Goal: Entertainment & Leisure: Consume media (video, audio)

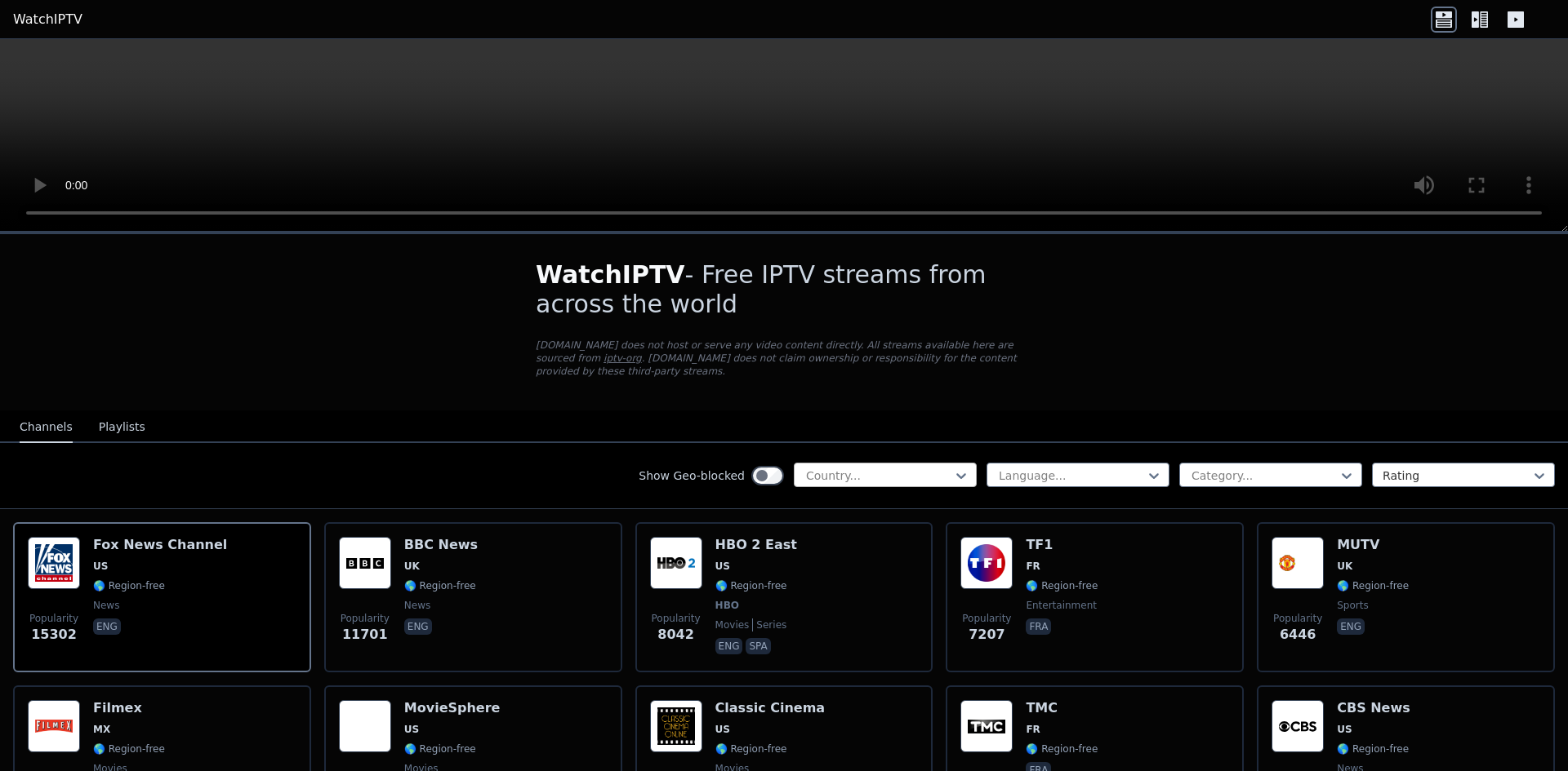
click at [851, 471] on div "Country..." at bounding box center [885, 475] width 183 height 24
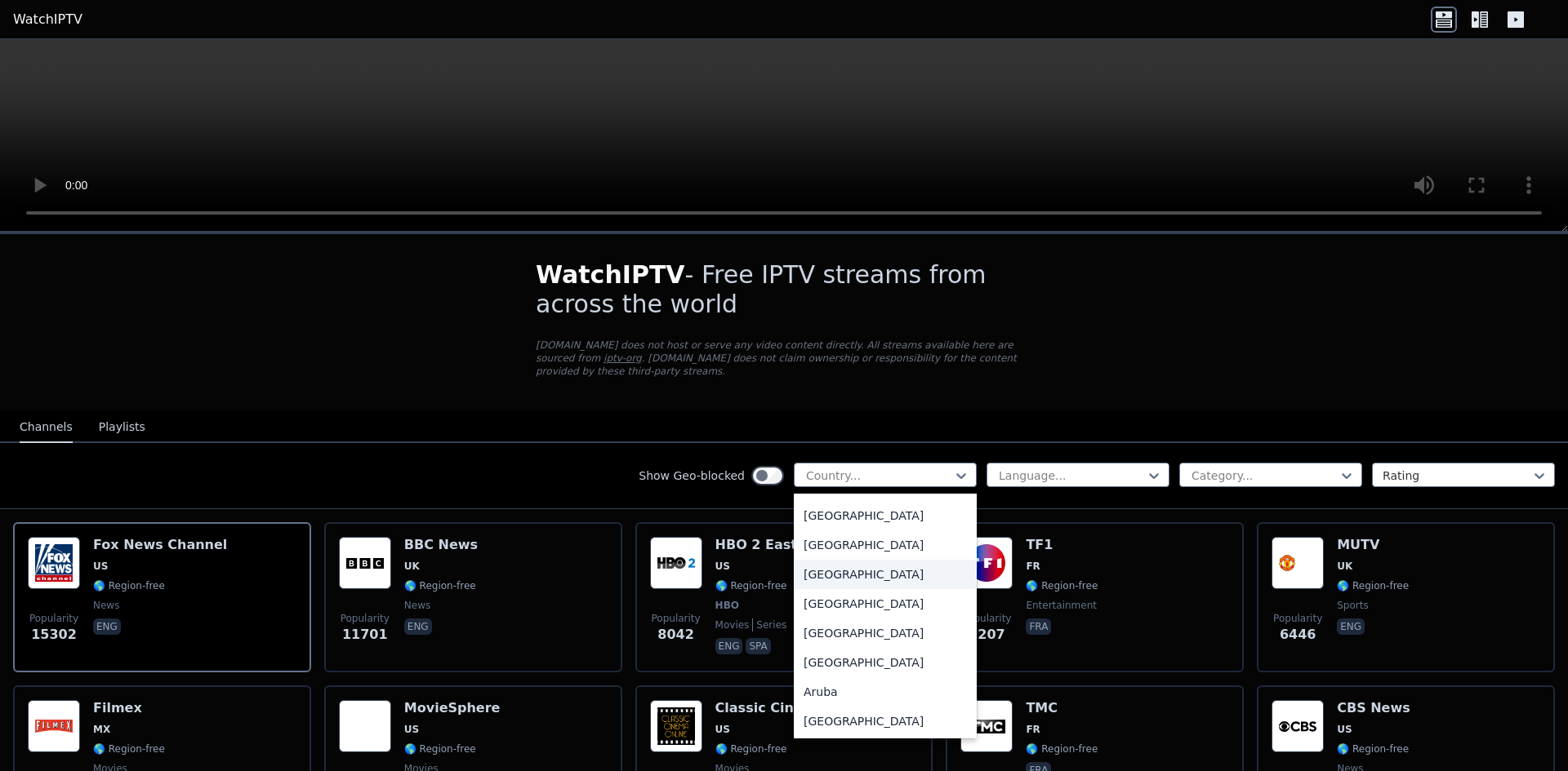
scroll to position [82, 0]
click at [843, 594] on div "[GEOGRAPHIC_DATA]" at bounding box center [885, 607] width 183 height 29
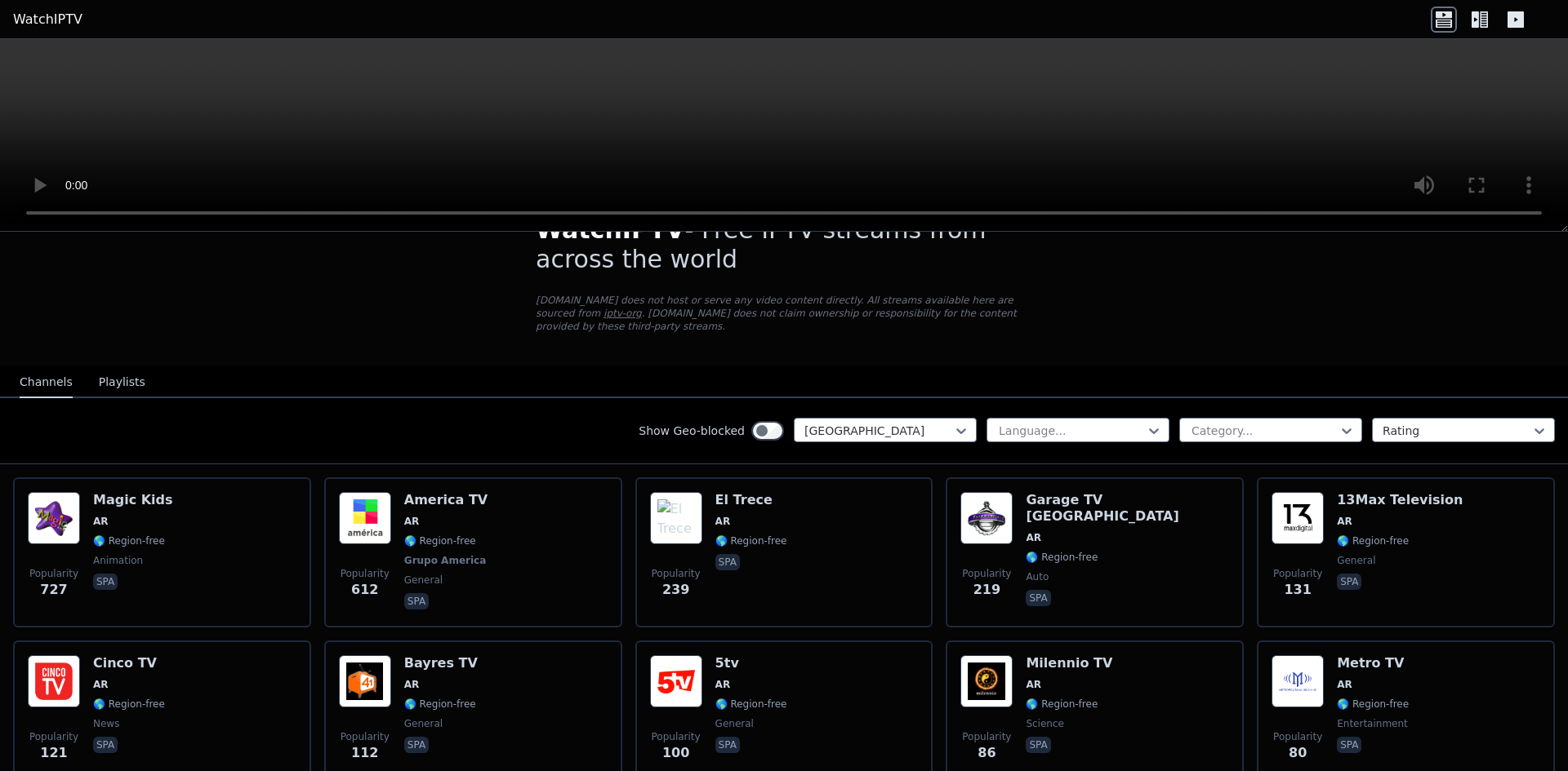
scroll to position [82, 0]
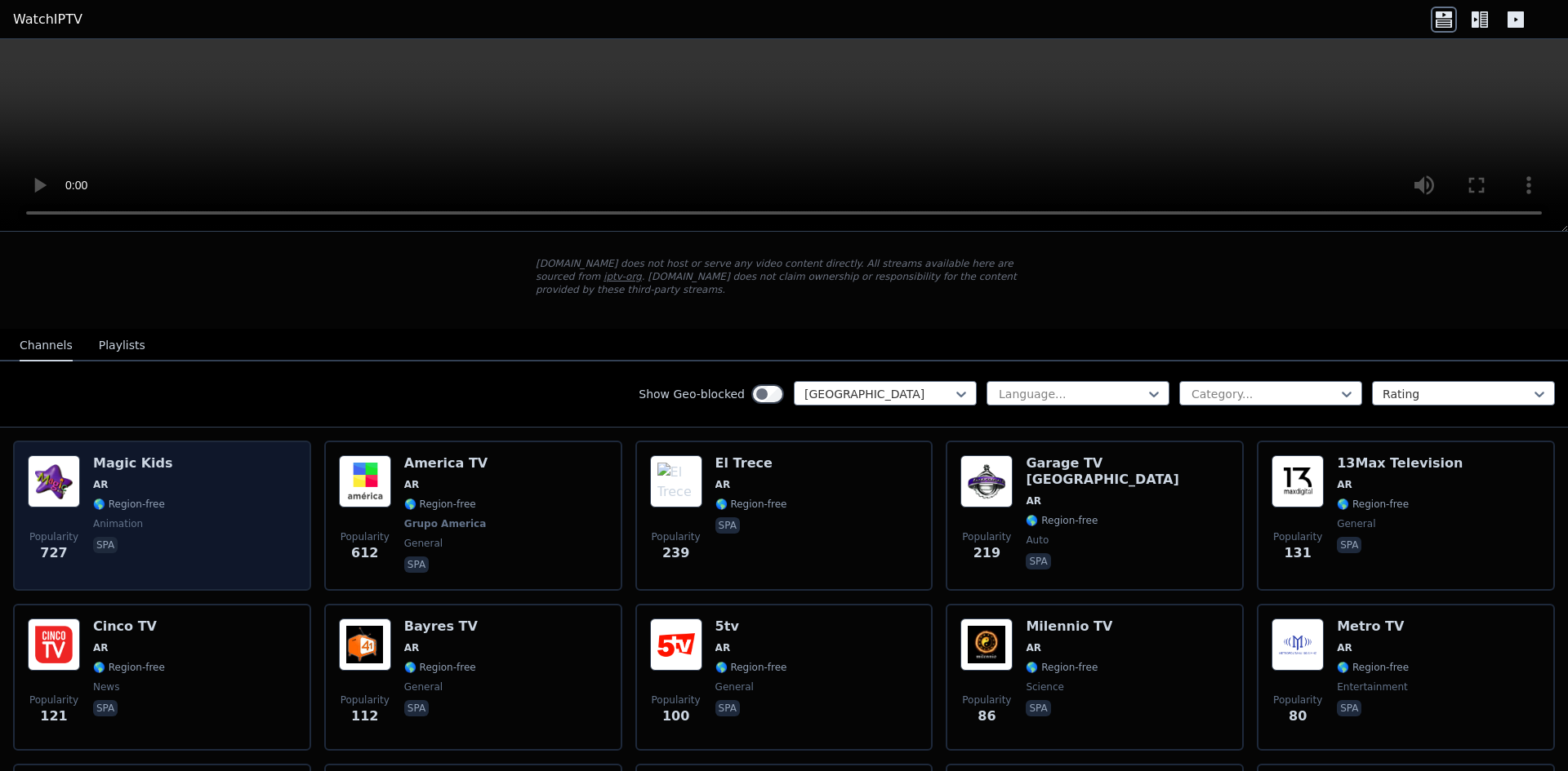
click at [210, 487] on div "Popularity 727 Magic Kids AR 🌎 Region-free animation spa" at bounding box center [162, 516] width 269 height 120
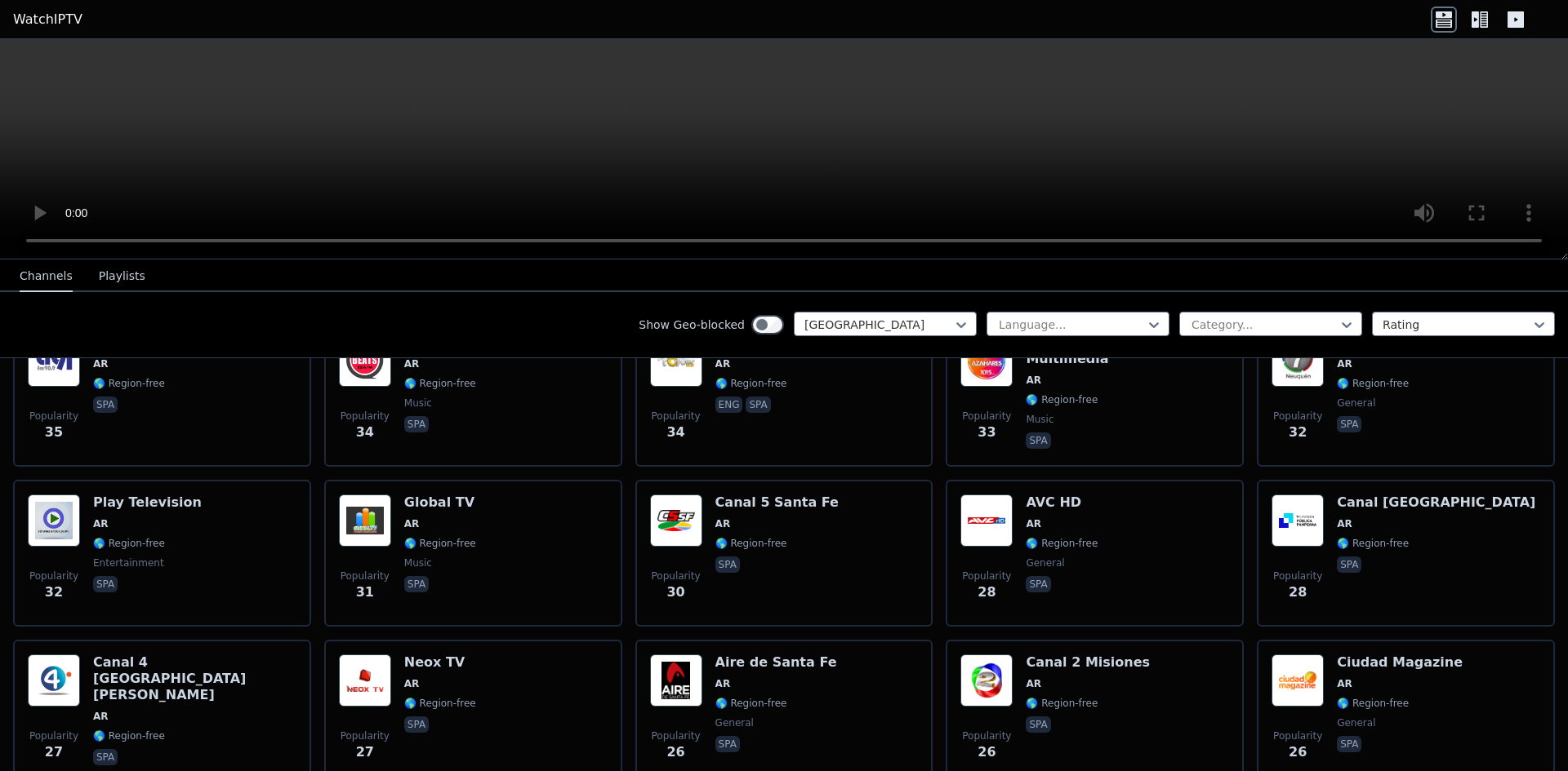
scroll to position [586, 0]
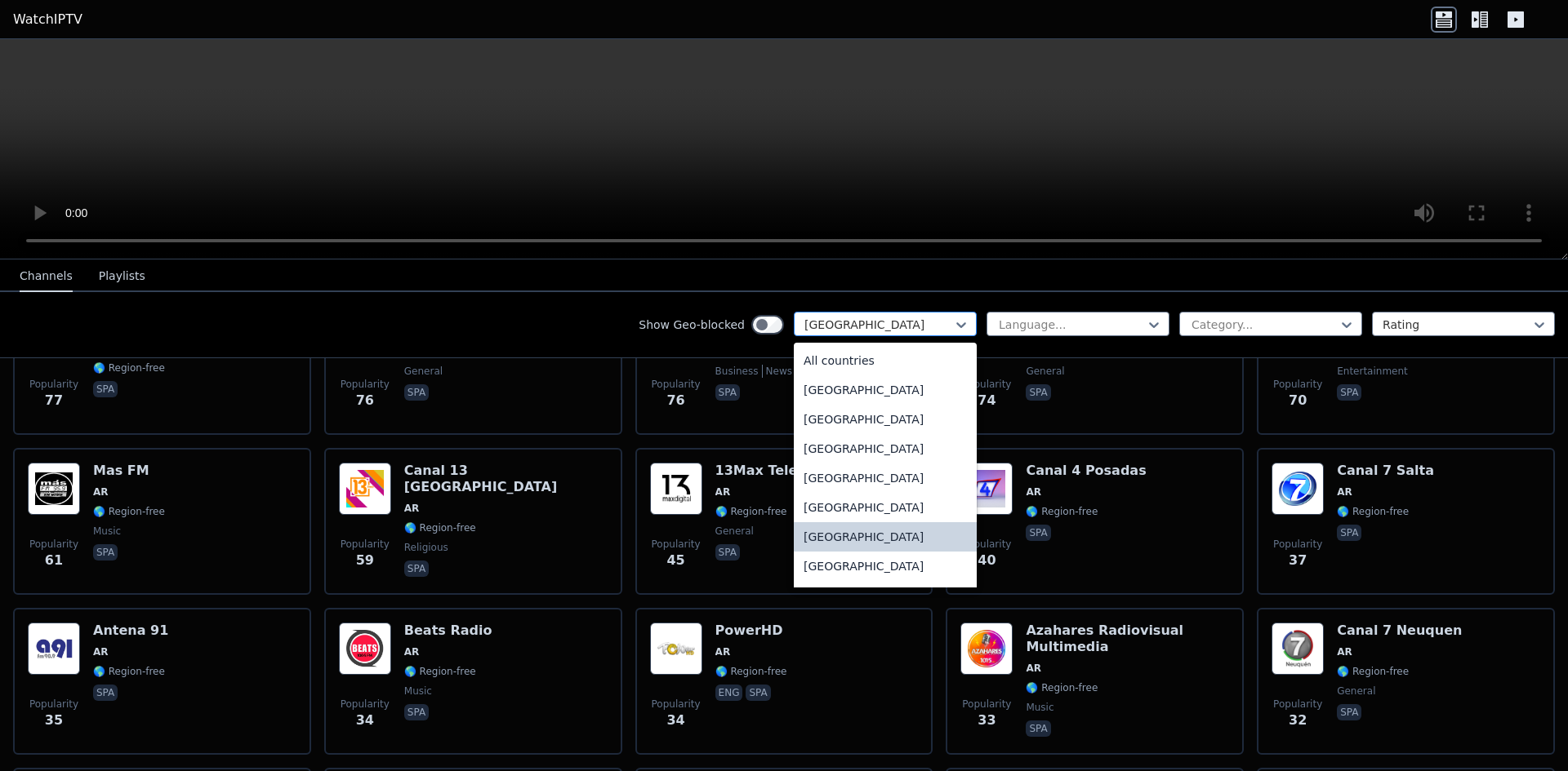
click at [918, 336] on div "[GEOGRAPHIC_DATA]" at bounding box center [885, 323] width 183 height 24
click at [889, 367] on div "All countries" at bounding box center [885, 360] width 183 height 29
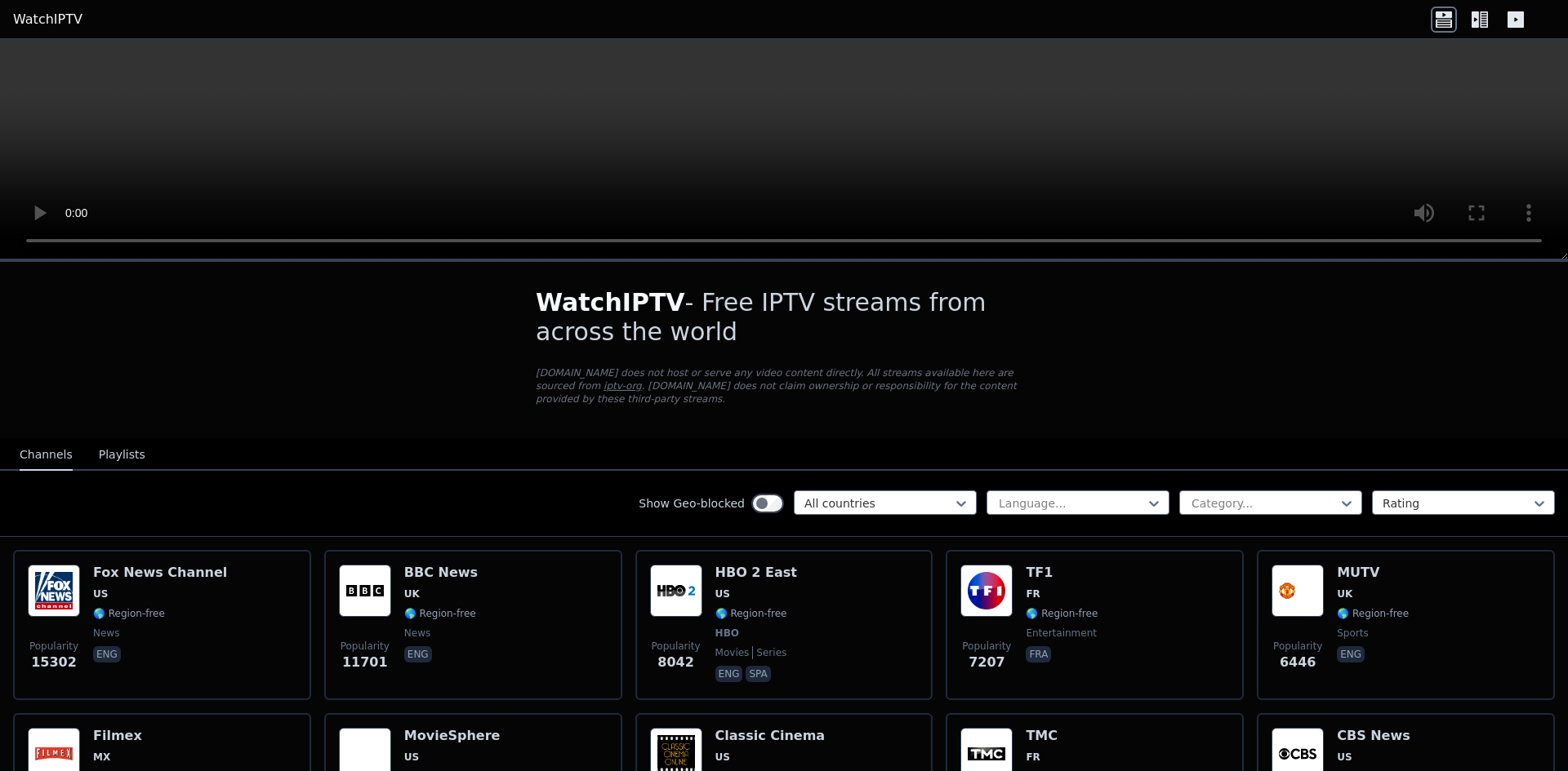
click at [121, 447] on button "Playlists" at bounding box center [122, 455] width 47 height 31
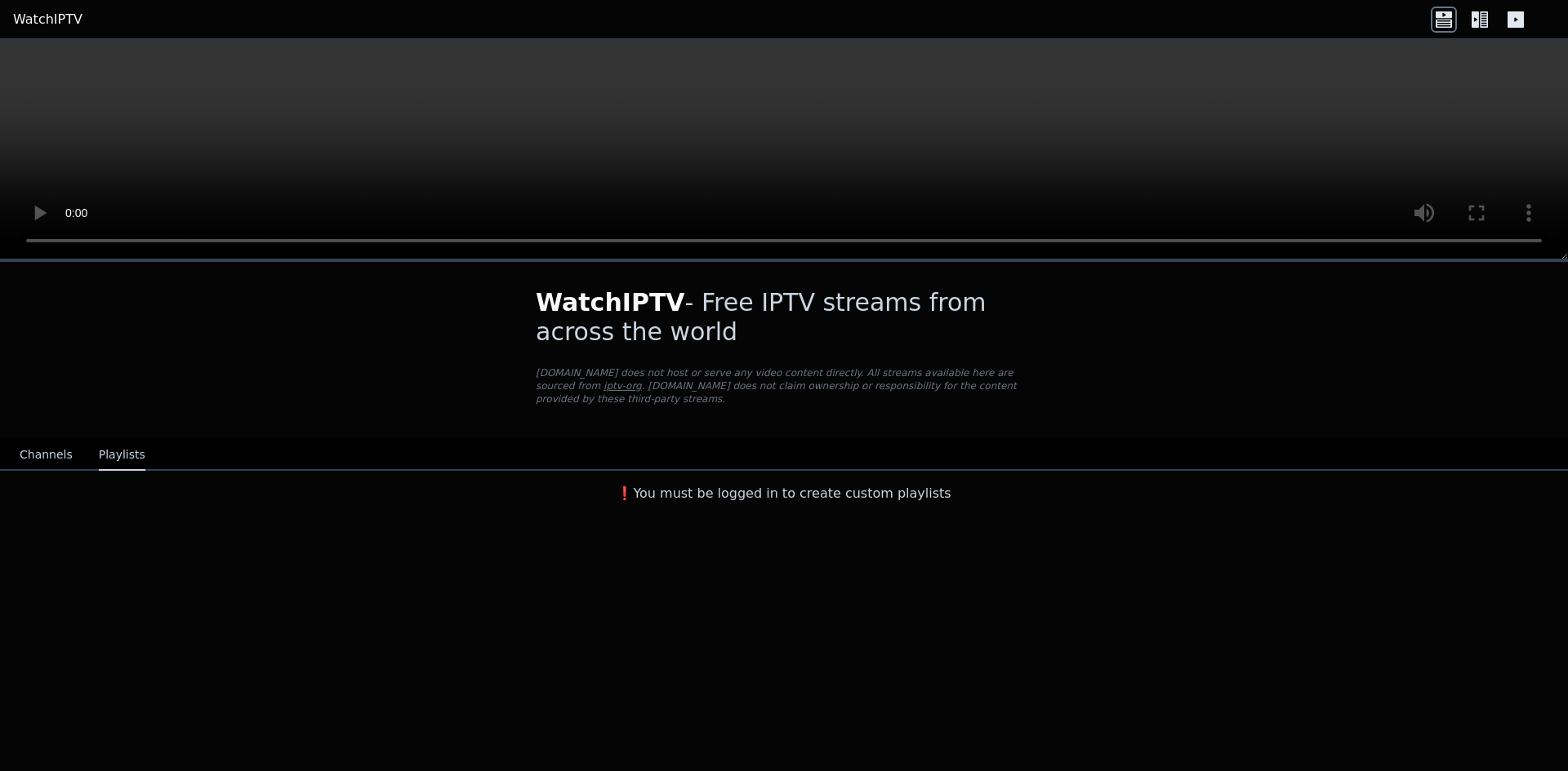
click at [22, 447] on button "Channels" at bounding box center [46, 455] width 53 height 31
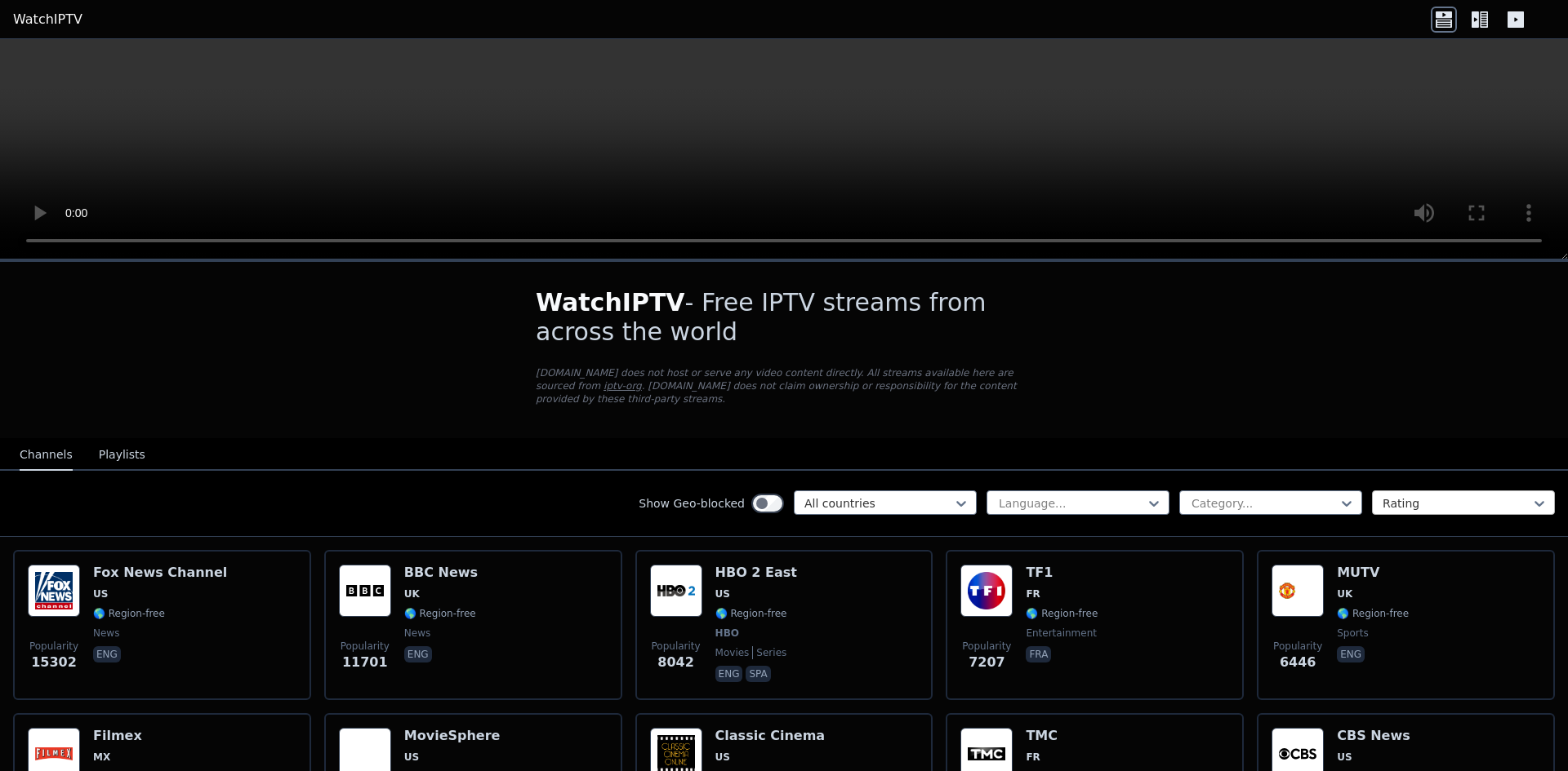
click at [1414, 490] on div "Rating" at bounding box center [1463, 502] width 183 height 24
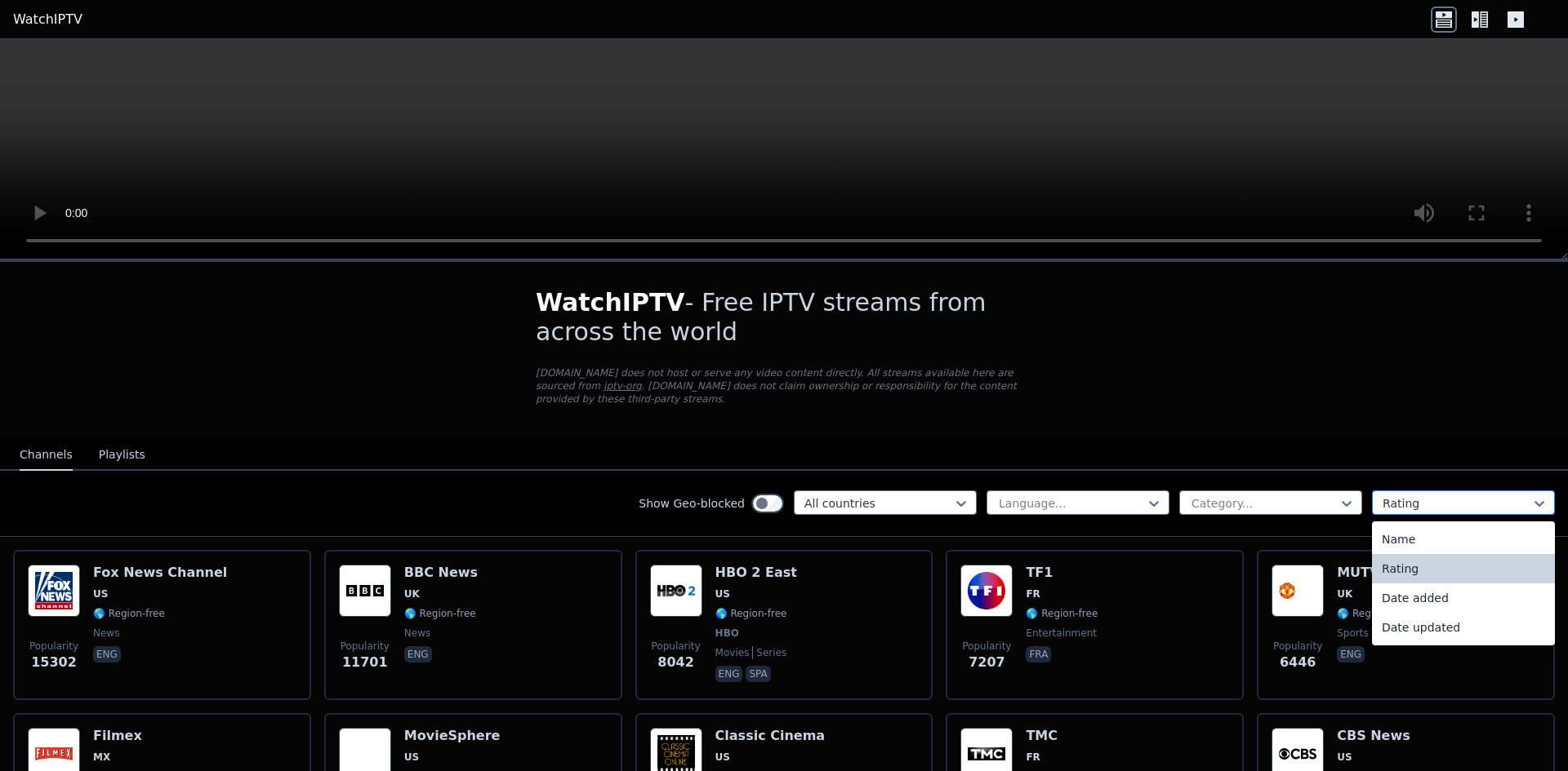
click at [1414, 490] on div "Rating" at bounding box center [1463, 502] width 183 height 24
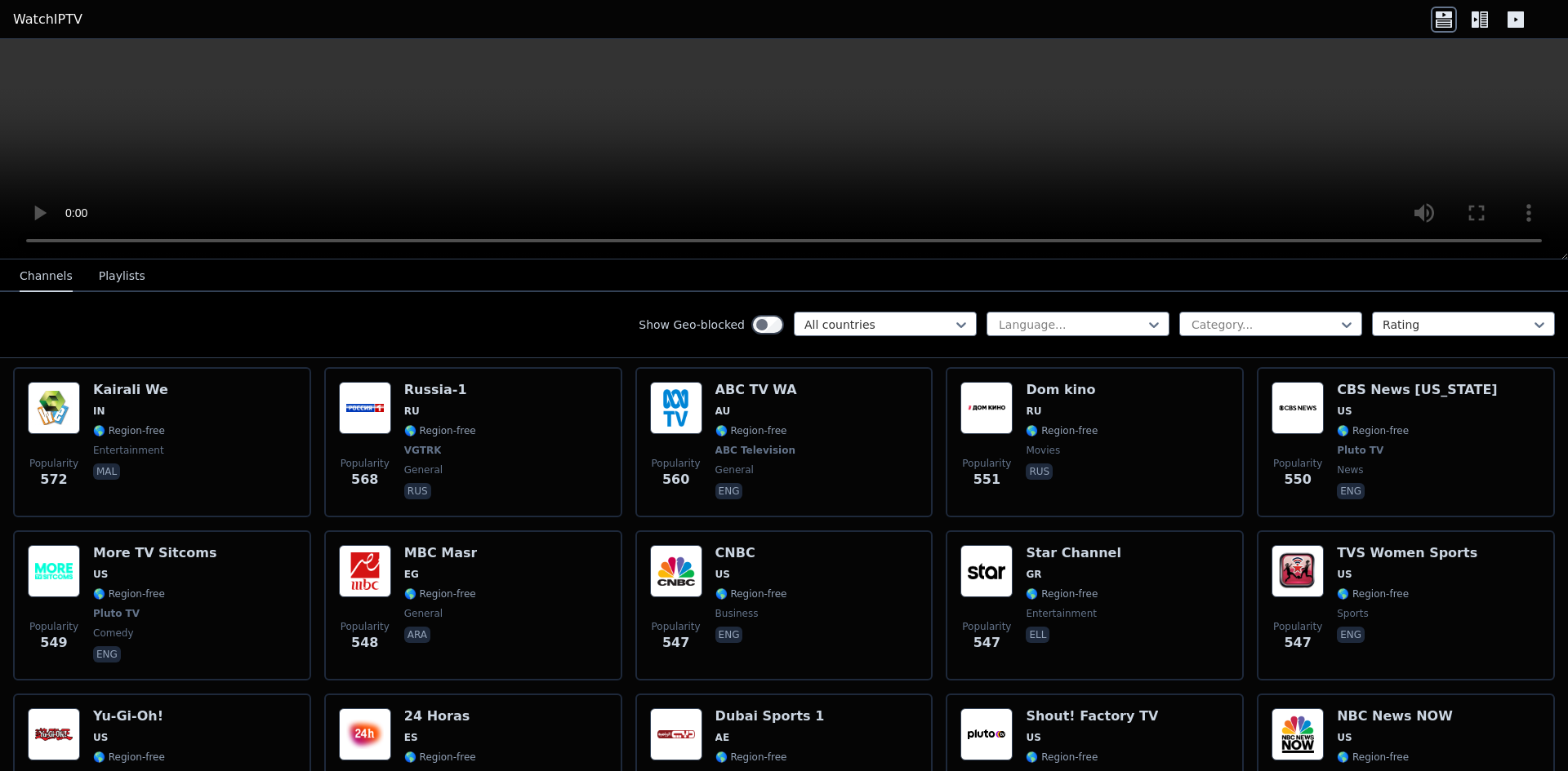
scroll to position [5307, 0]
